Goal: Transaction & Acquisition: Book appointment/travel/reservation

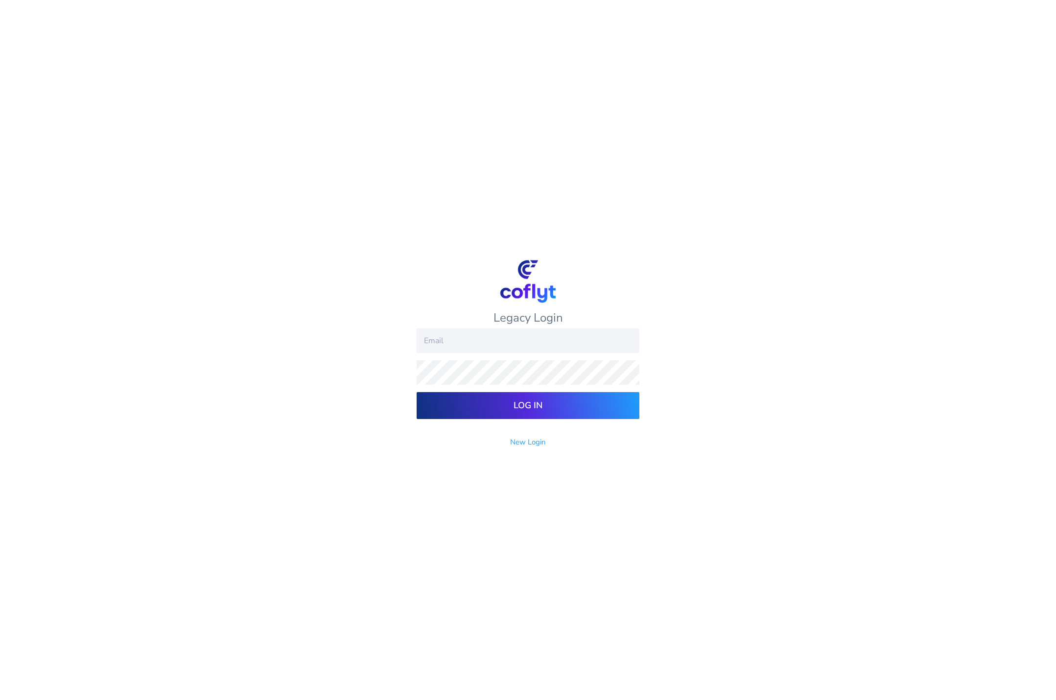
type input "[EMAIL_ADDRESS][DOMAIN_NAME]"
click at [479, 339] on input "[EMAIL_ADDRESS][DOMAIN_NAME]" at bounding box center [528, 340] width 223 height 24
click at [422, 404] on input "Log In" at bounding box center [528, 405] width 223 height 27
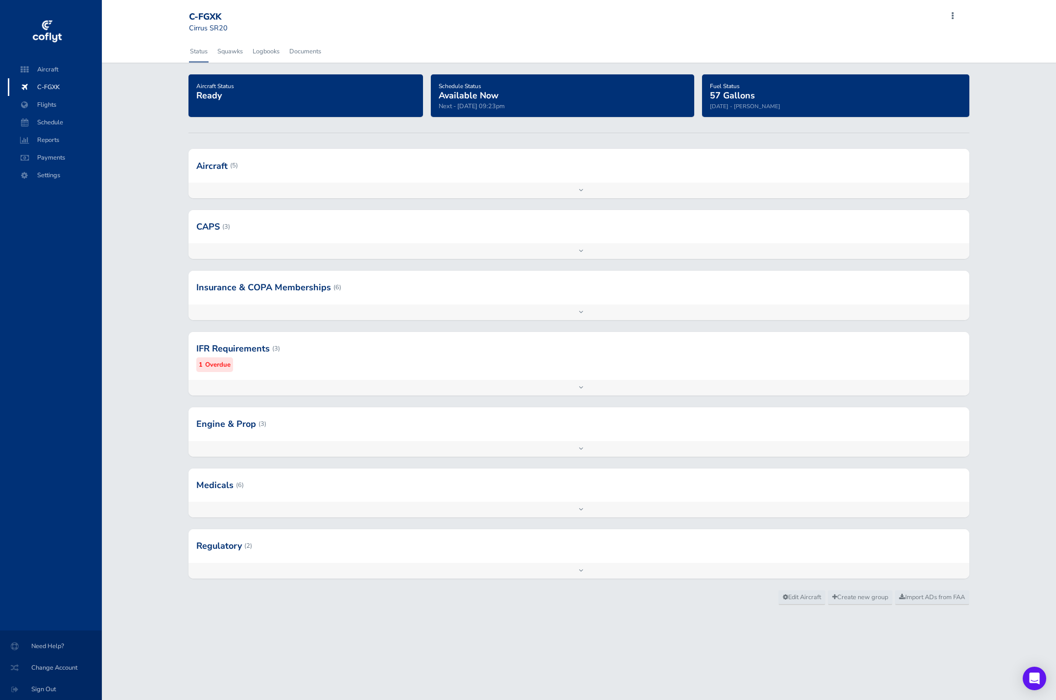
click at [217, 163] on div at bounding box center [578, 165] width 780 height 33
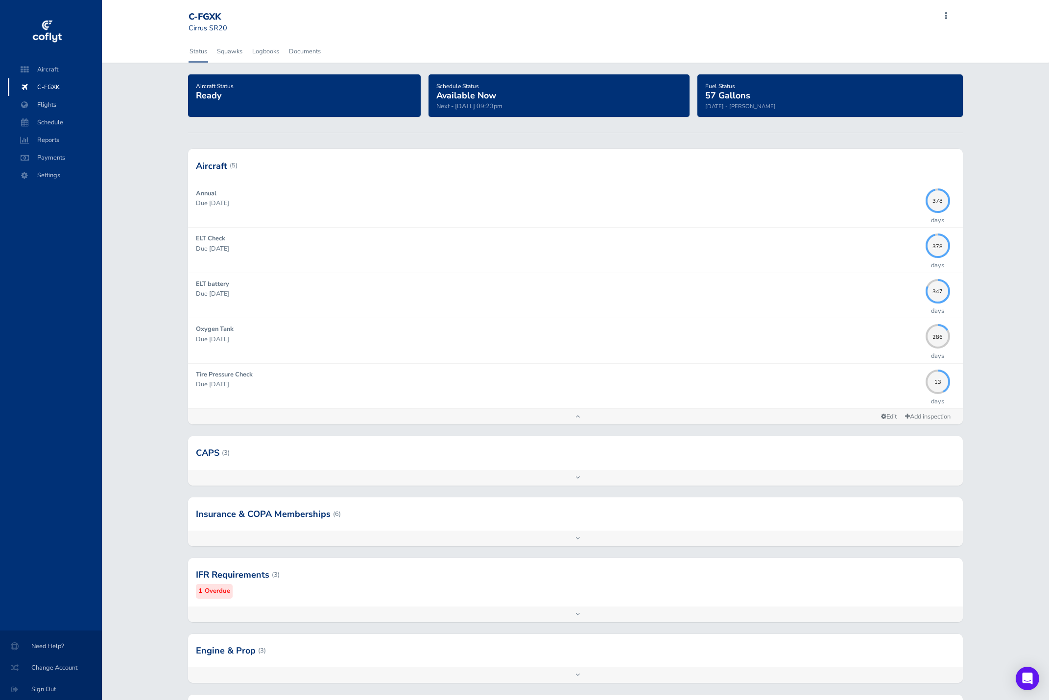
click at [239, 650] on div at bounding box center [575, 650] width 774 height 33
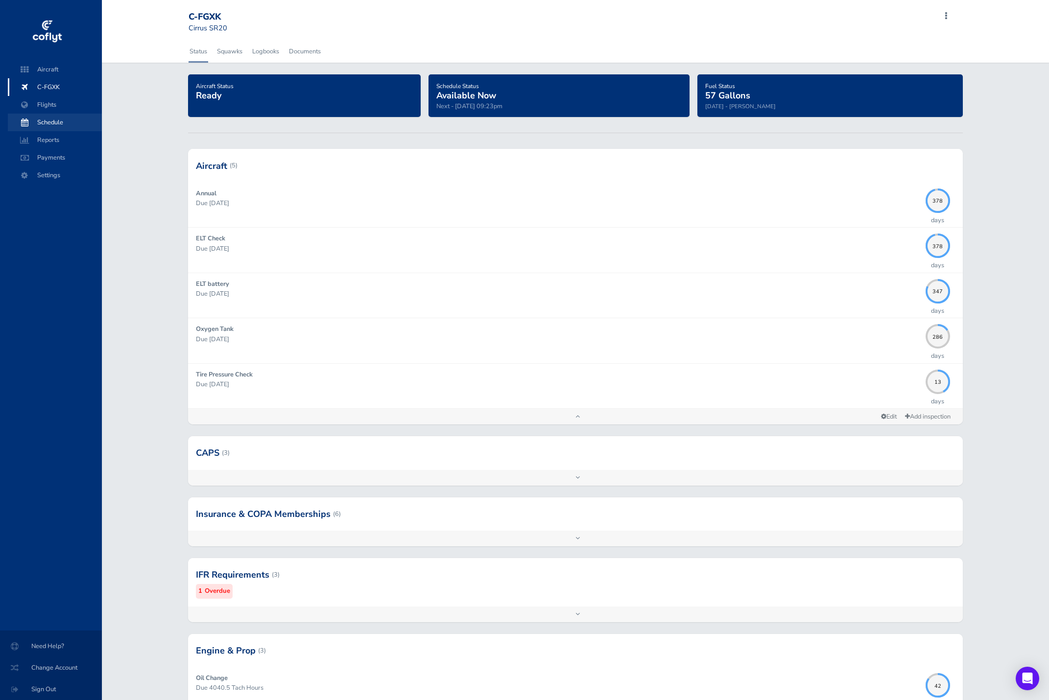
click at [64, 118] on span "Schedule" at bounding box center [55, 123] width 74 height 18
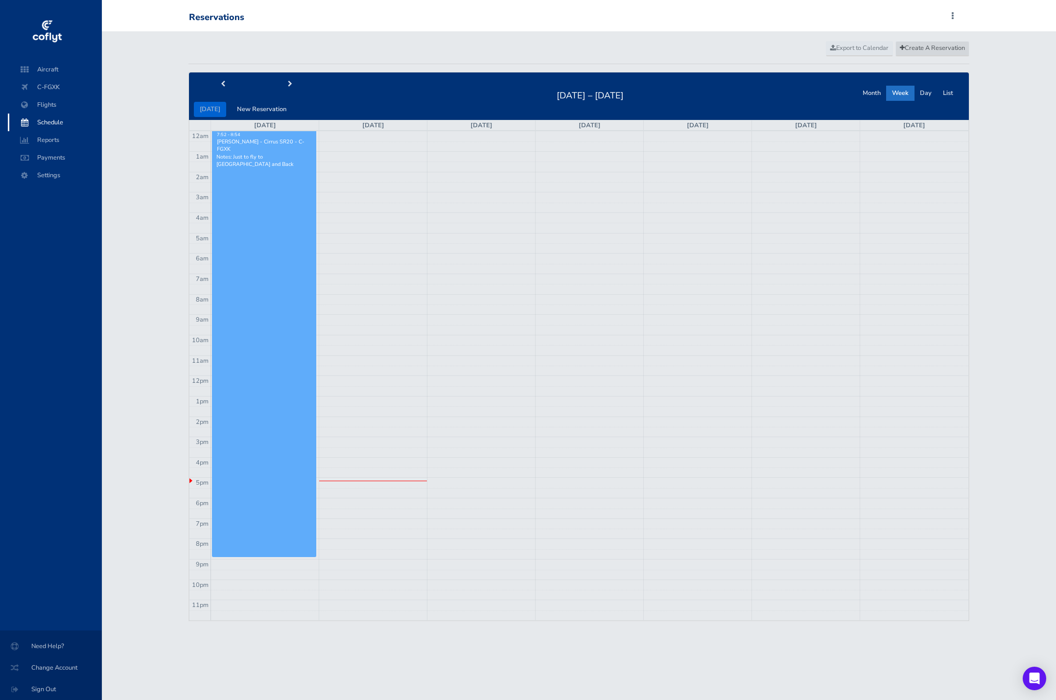
click at [920, 45] on span "Create A Reservation" at bounding box center [932, 48] width 65 height 9
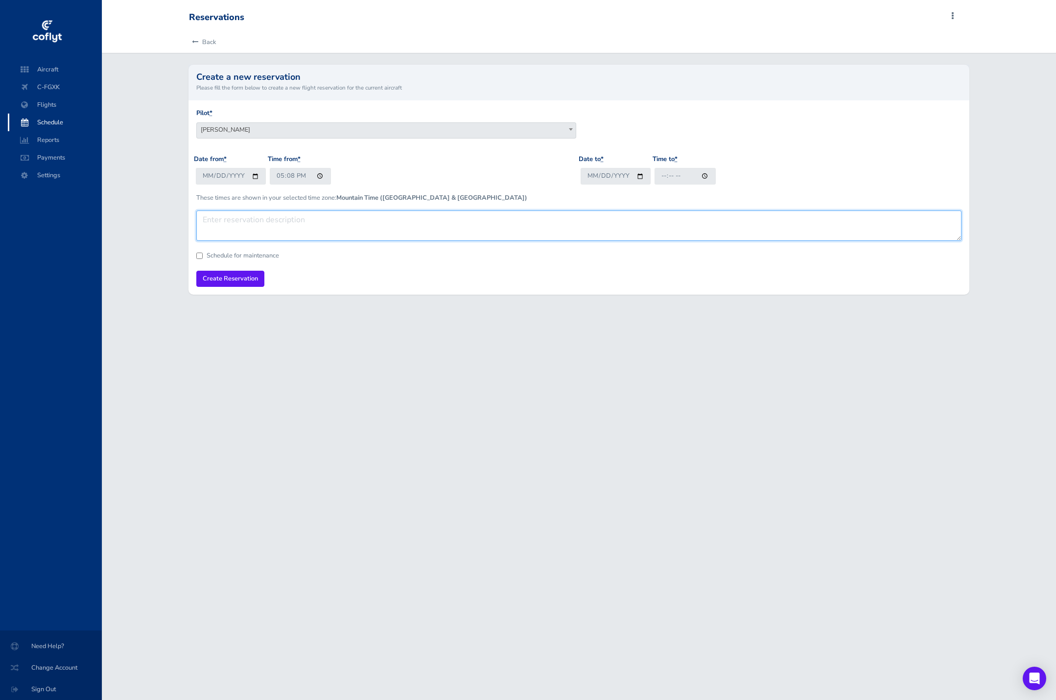
click at [237, 218] on textarea at bounding box center [578, 225] width 765 height 30
type textarea "local"
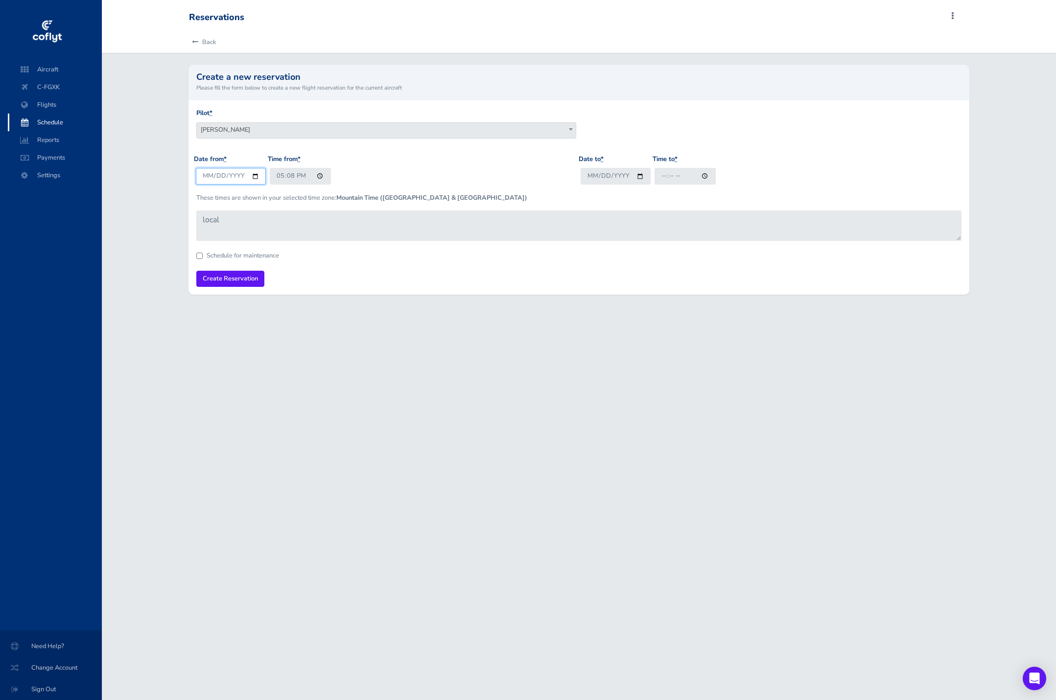
click at [251, 173] on input "2025-08-18" at bounding box center [231, 176] width 70 height 16
click at [262, 177] on input "2025-08-18" at bounding box center [231, 176] width 70 height 16
click at [255, 179] on input "2025-08-18" at bounding box center [231, 176] width 70 height 16
type input "2025-08-19"
click at [281, 177] on input "17:08" at bounding box center [300, 176] width 61 height 16
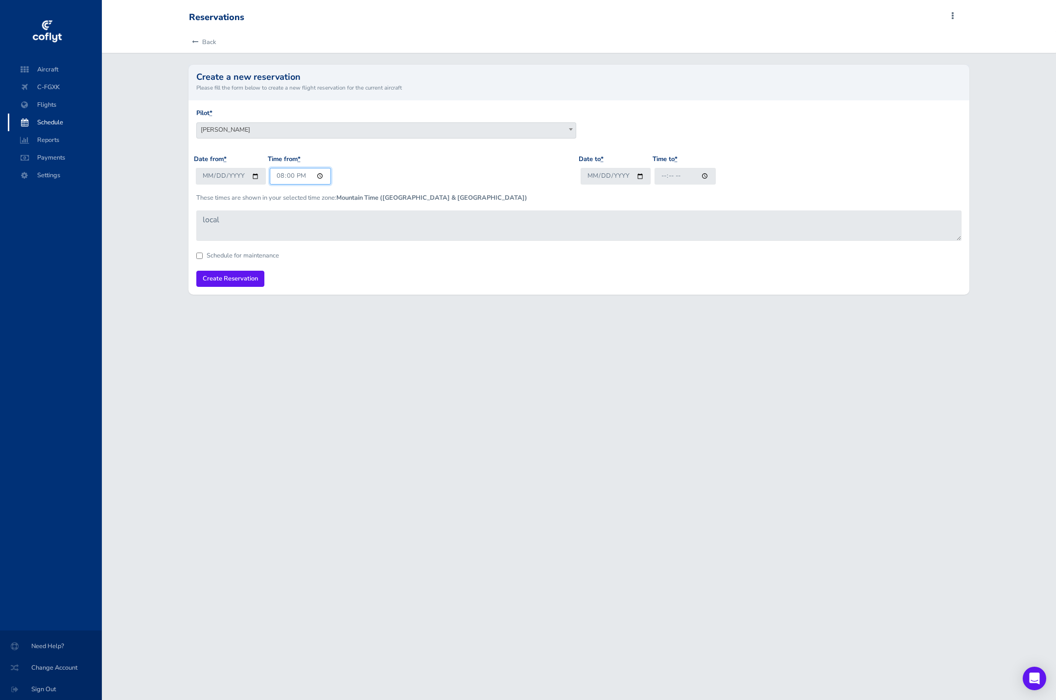
type input "08:00"
click at [638, 175] on input "Date to *" at bounding box center [616, 176] width 70 height 16
type input "2025-08-19"
click at [664, 179] on input "Time to *" at bounding box center [684, 176] width 61 height 16
type input "12:00"
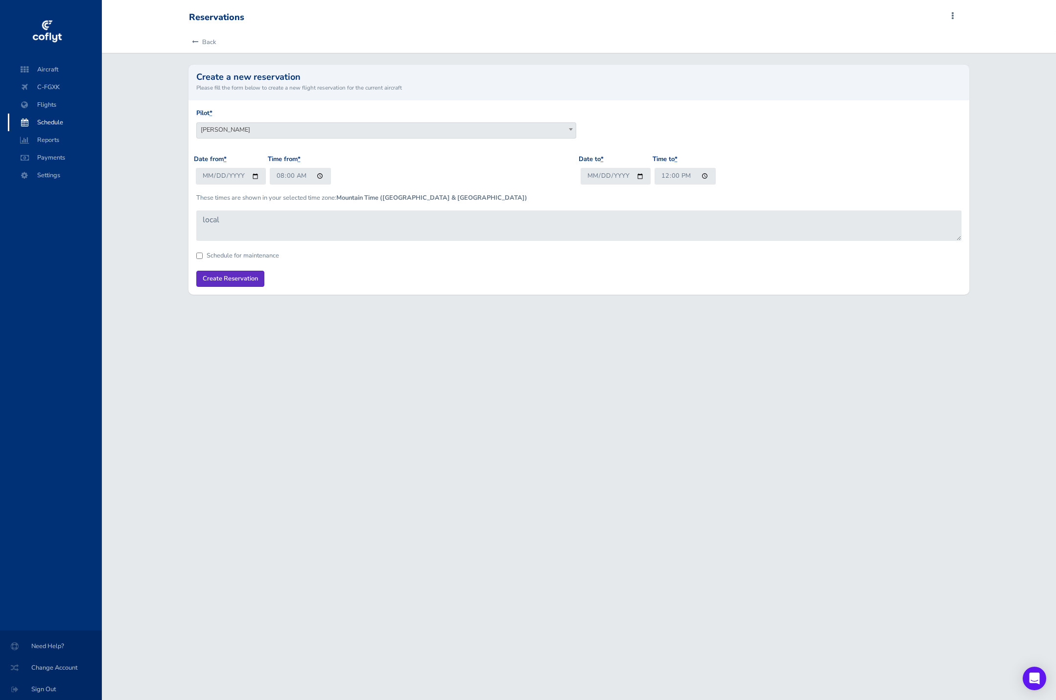
click at [242, 279] on input "Create Reservation" at bounding box center [230, 279] width 68 height 16
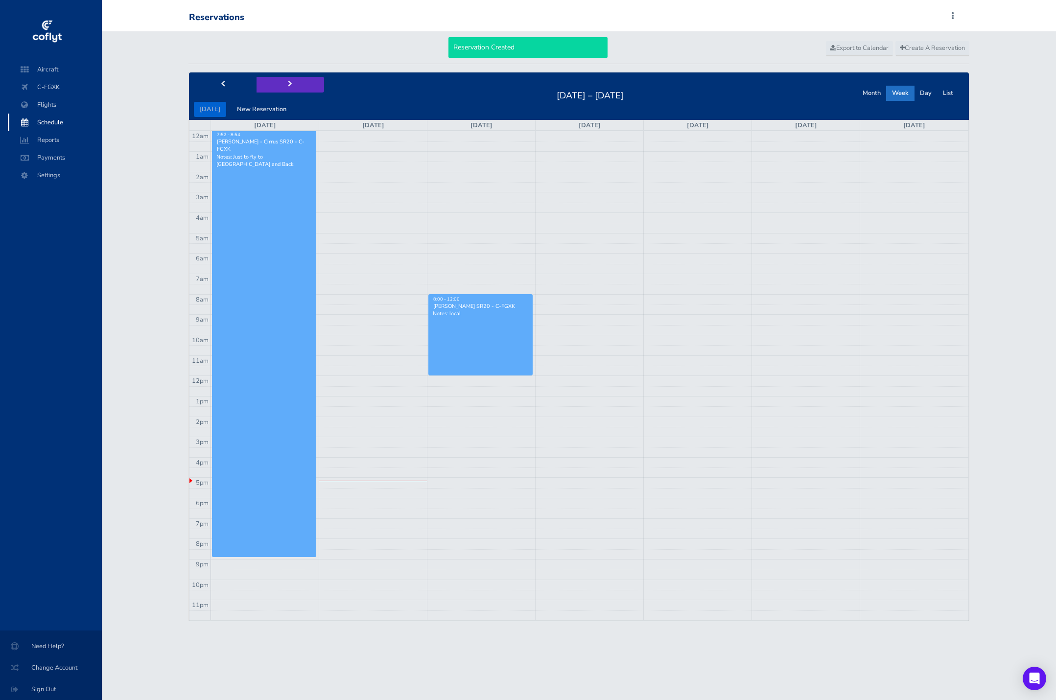
click at [284, 89] on button "next" at bounding box center [291, 84] width 68 height 15
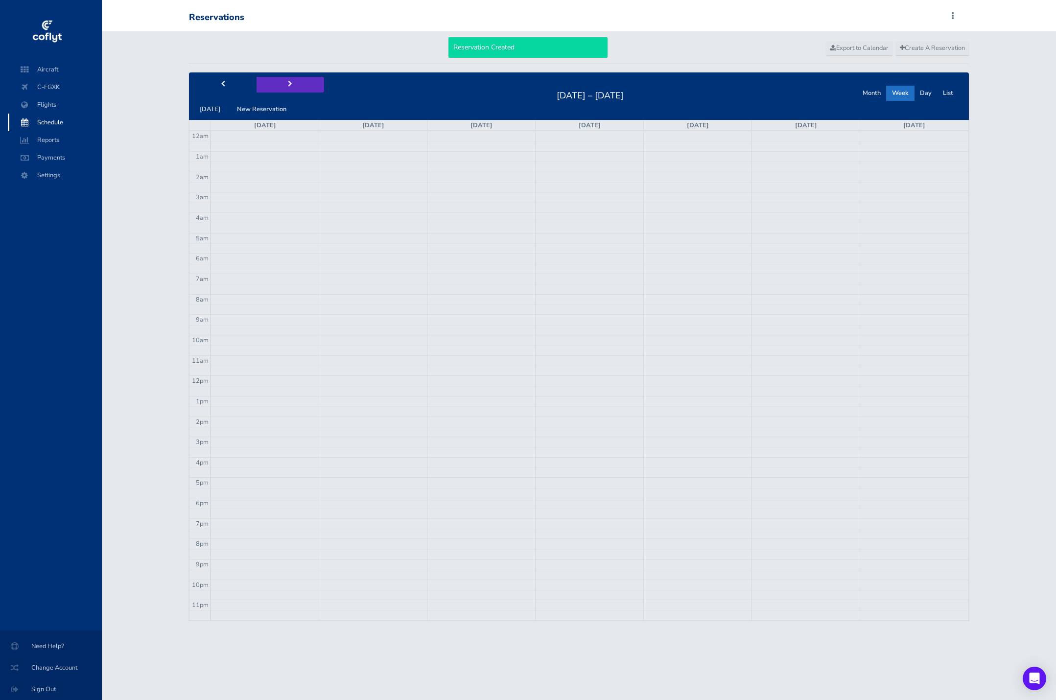
click at [284, 90] on button "next" at bounding box center [291, 84] width 68 height 15
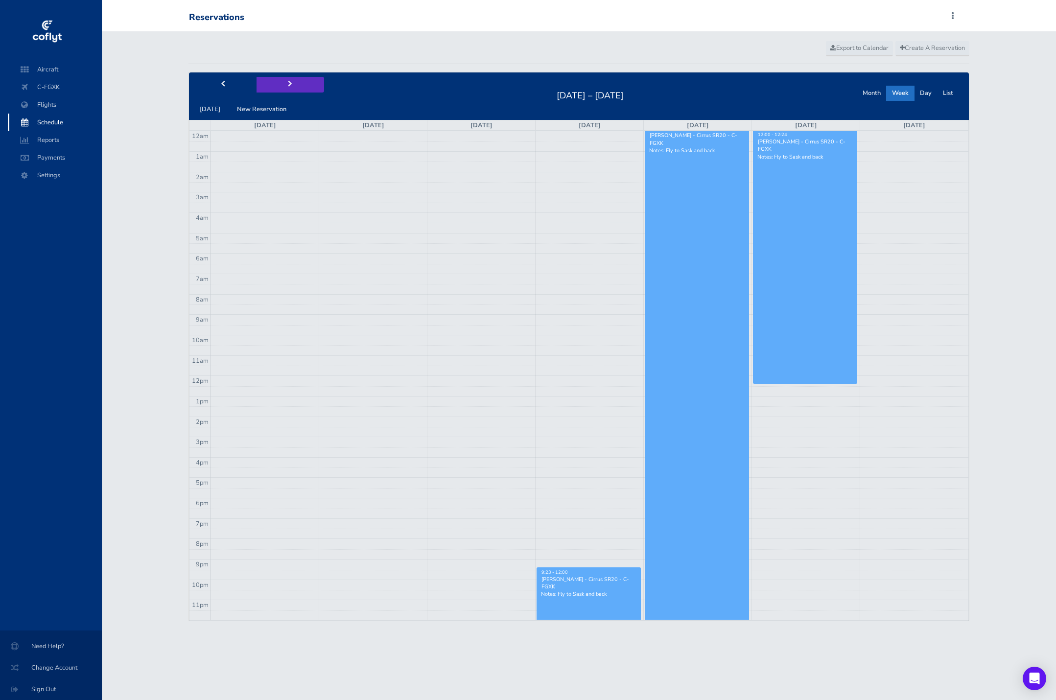
click at [284, 89] on button "next" at bounding box center [291, 84] width 68 height 15
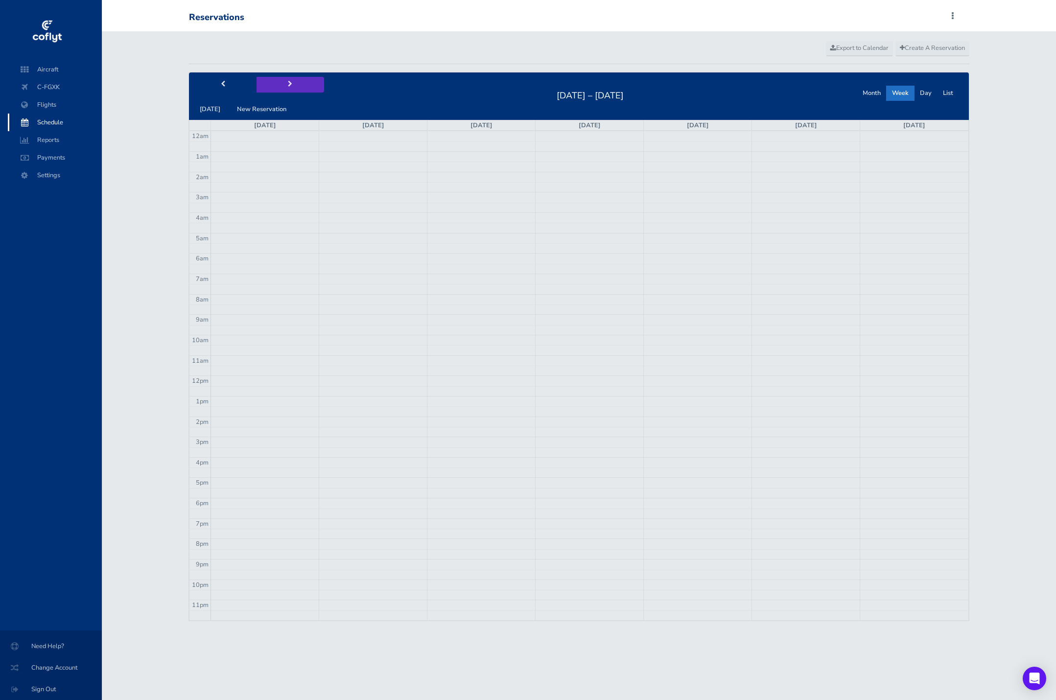
click at [284, 89] on button "next" at bounding box center [291, 84] width 68 height 15
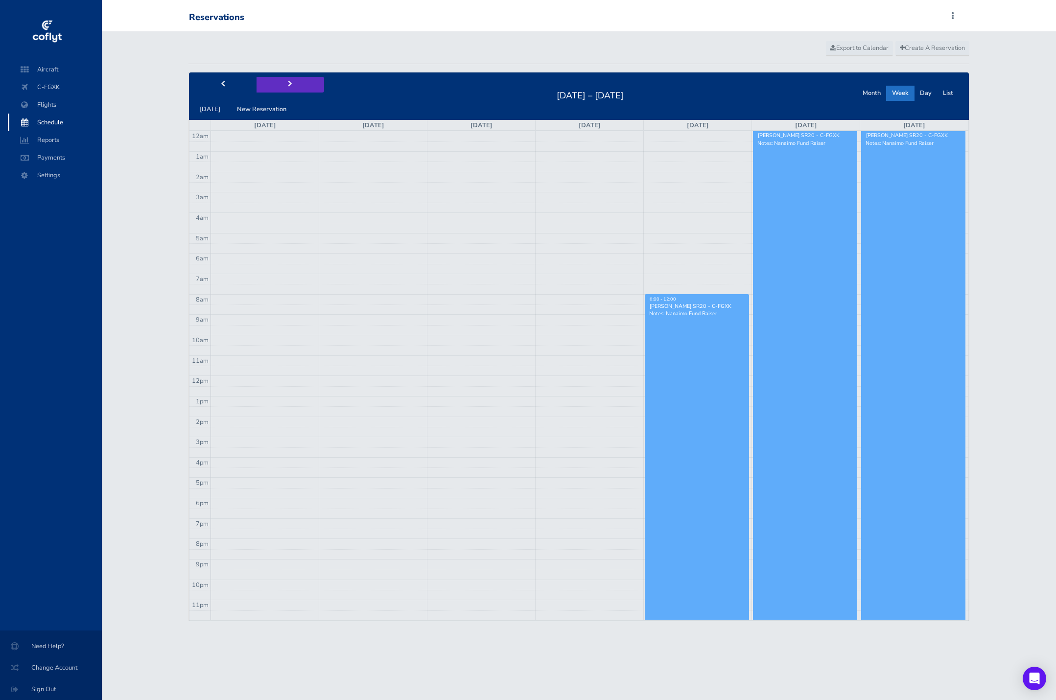
click at [284, 89] on button "next" at bounding box center [291, 84] width 68 height 15
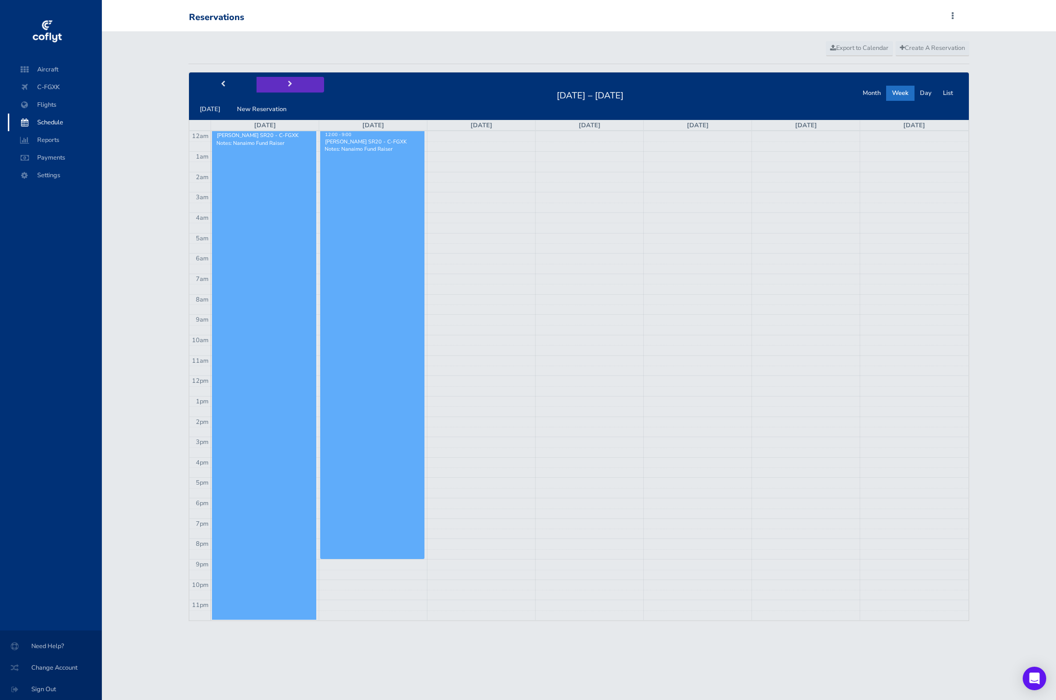
click at [284, 89] on button "next" at bounding box center [291, 84] width 68 height 15
